Goal: Find specific page/section: Find specific page/section

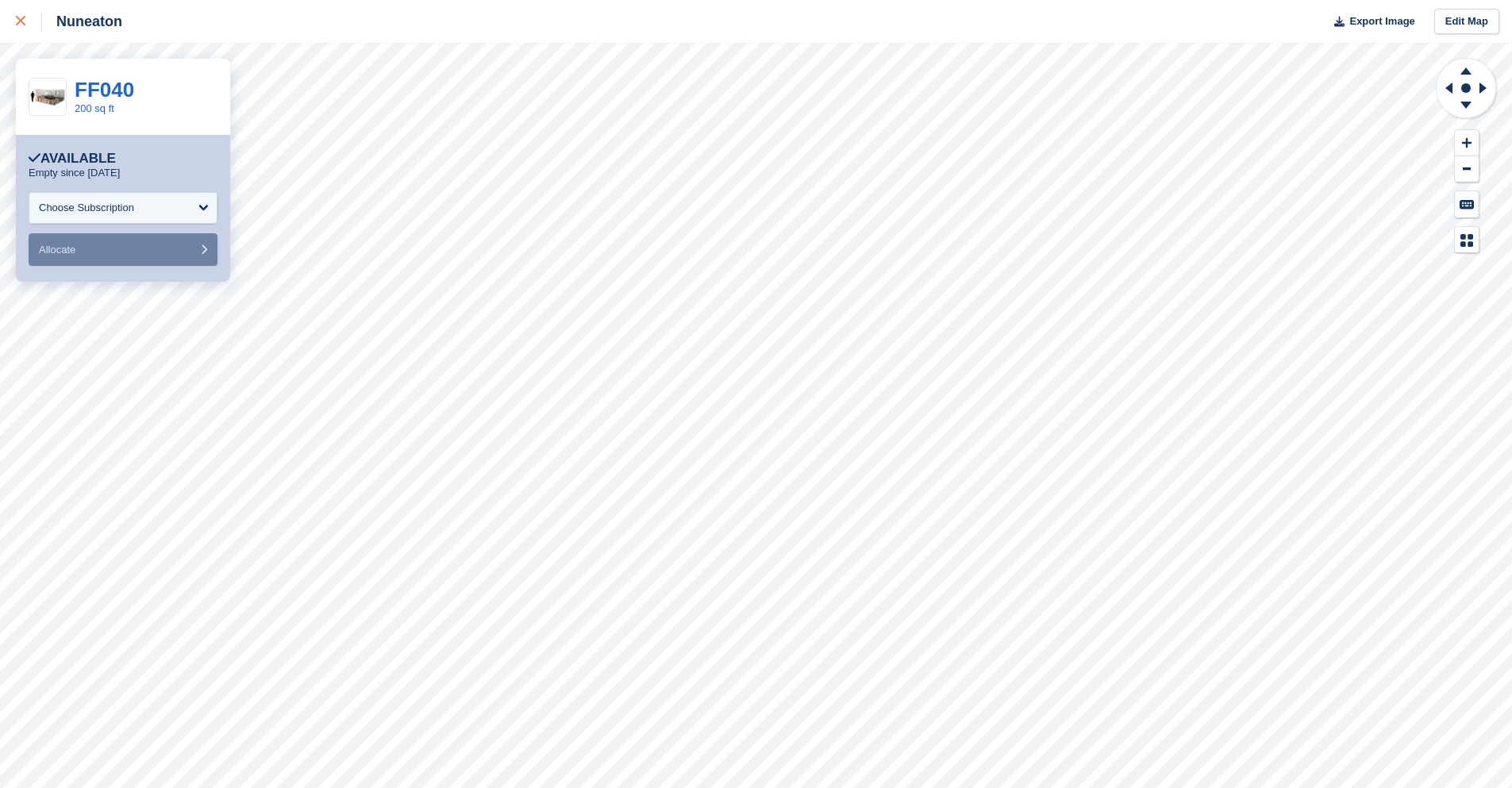
click at [28, 13] on div at bounding box center [29, 21] width 26 height 19
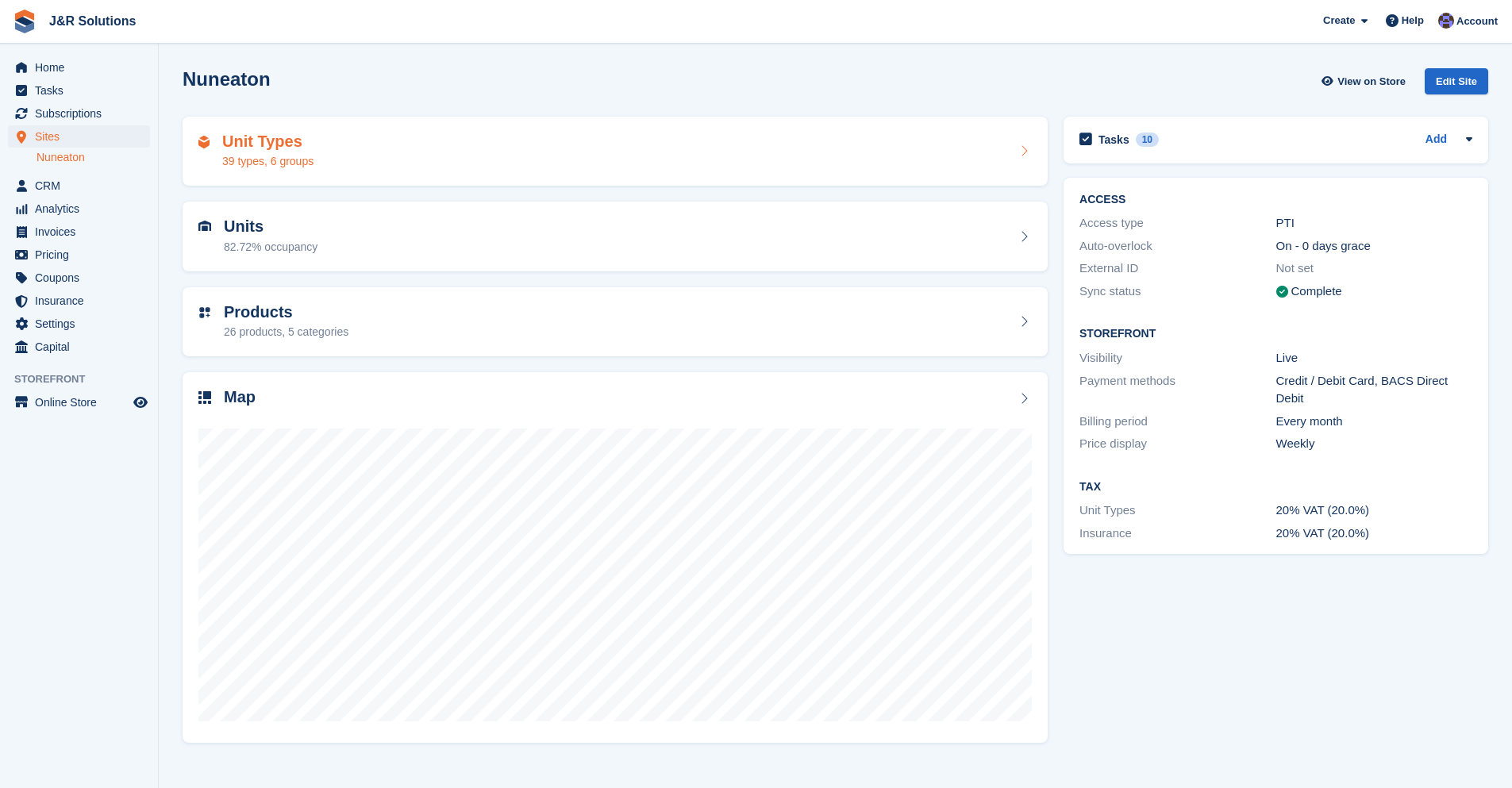
click at [353, 156] on div "Unit Types 39 types, 6 groups" at bounding box center [615, 151] width 833 height 38
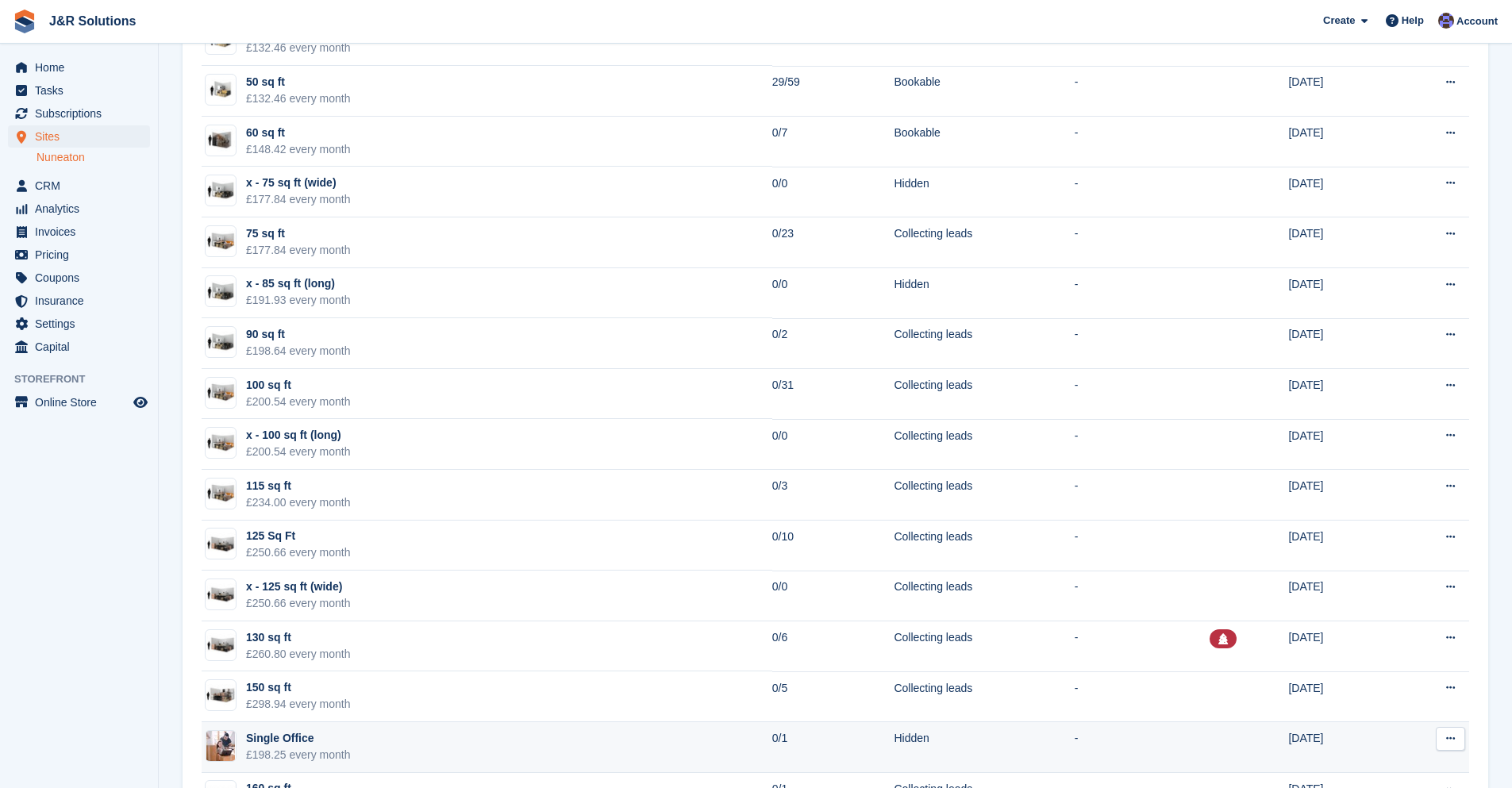
scroll to position [1008, 0]
